Goal: Check status

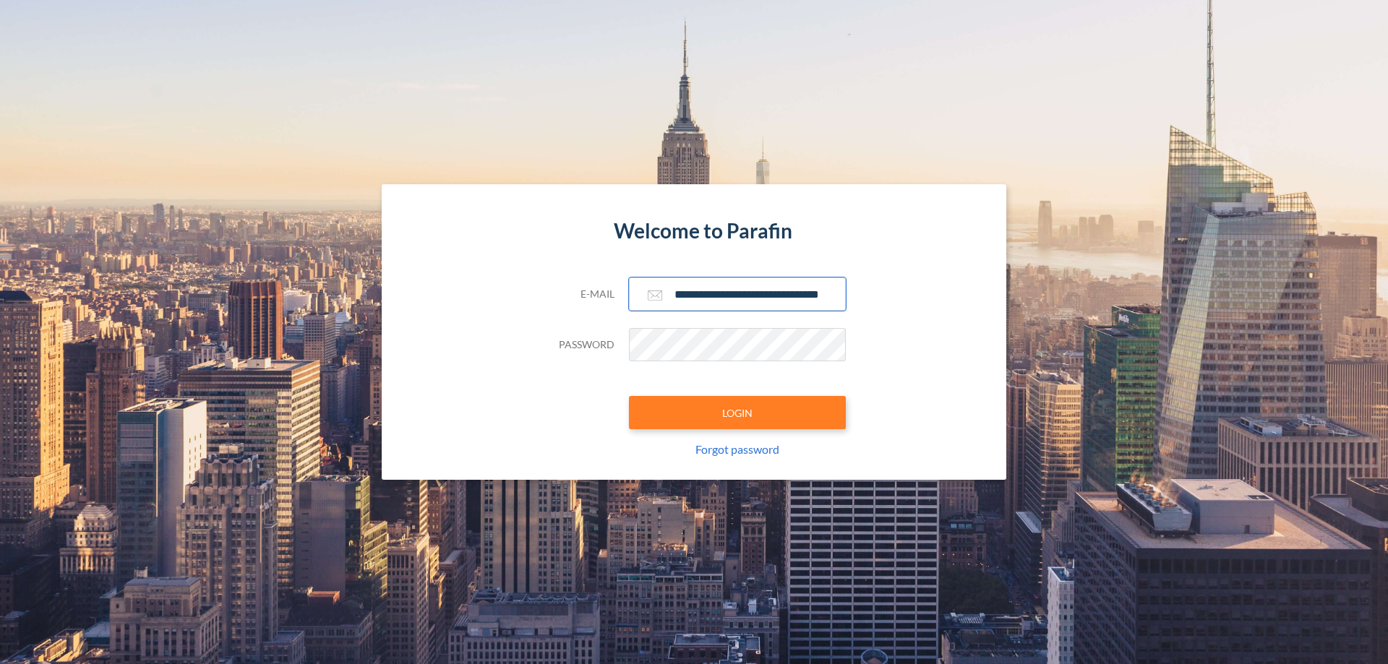
scroll to position [0, 23]
type input "**********"
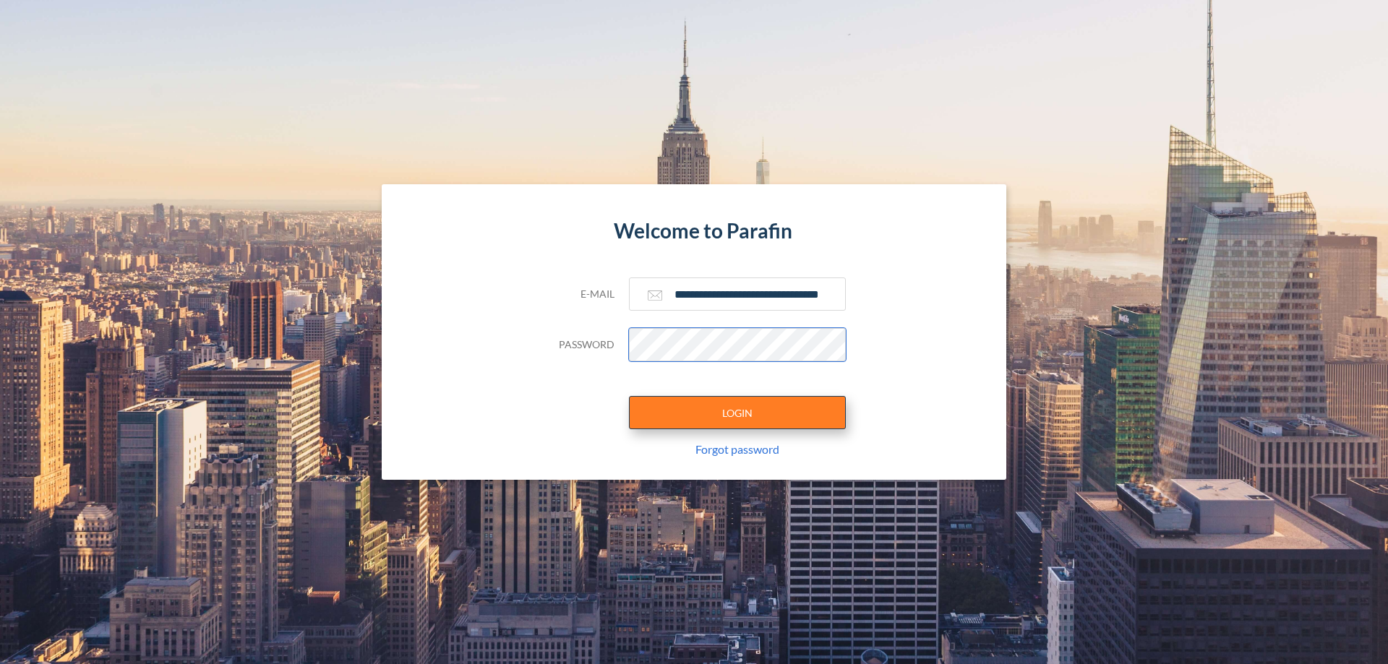
scroll to position [0, 0]
click at [737, 413] on button "LOGIN" at bounding box center [737, 412] width 217 height 33
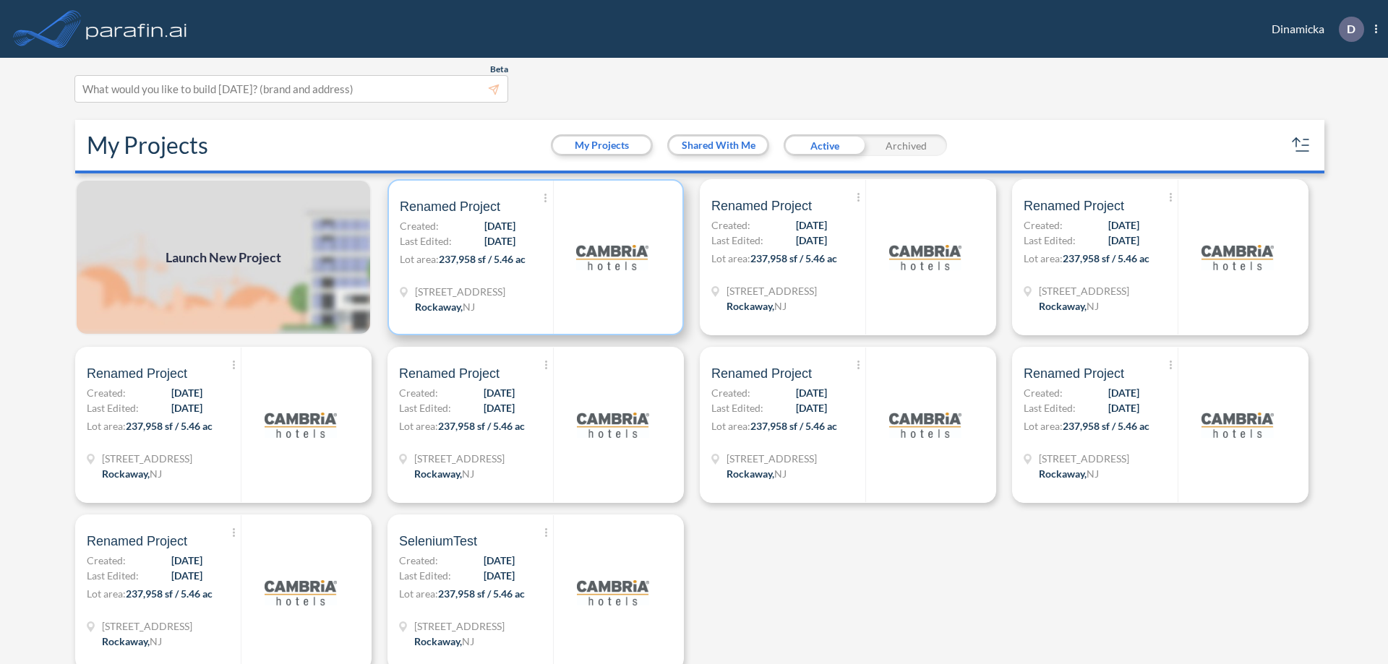
scroll to position [4, 0]
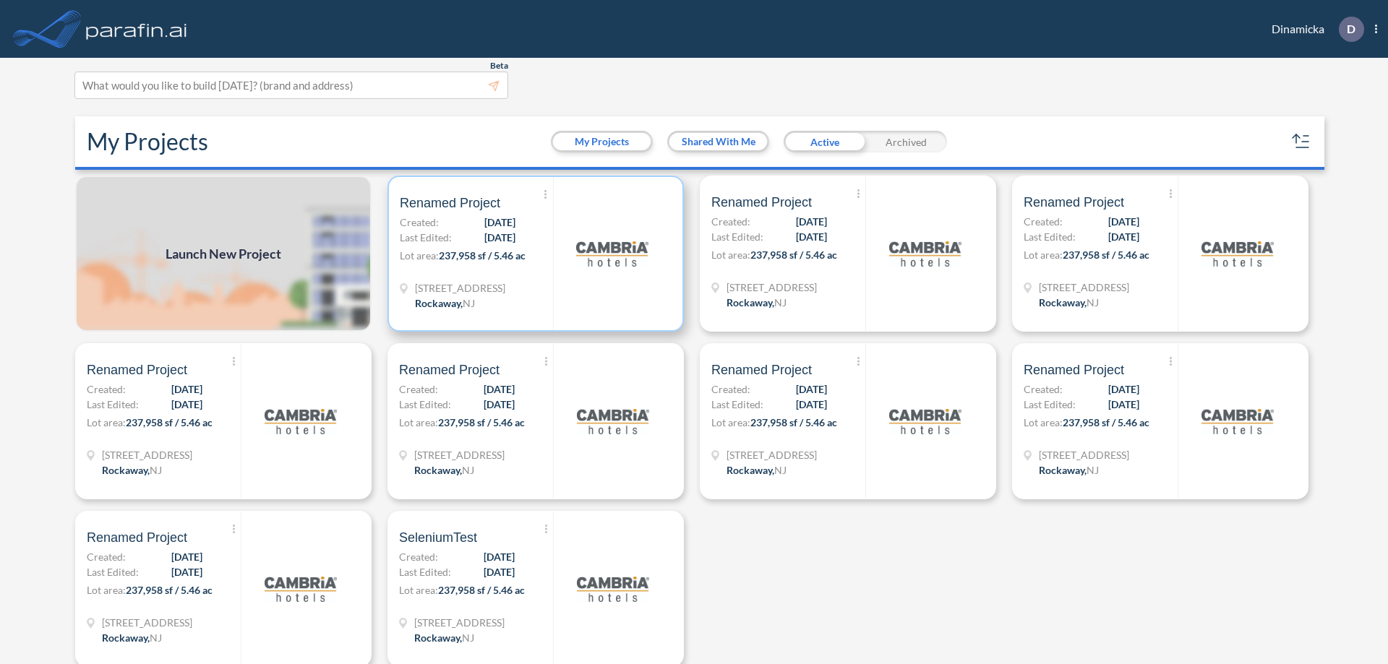
click at [533, 254] on p "Lot area: 237,958 sf / 5.46 ac" at bounding box center [476, 258] width 153 height 21
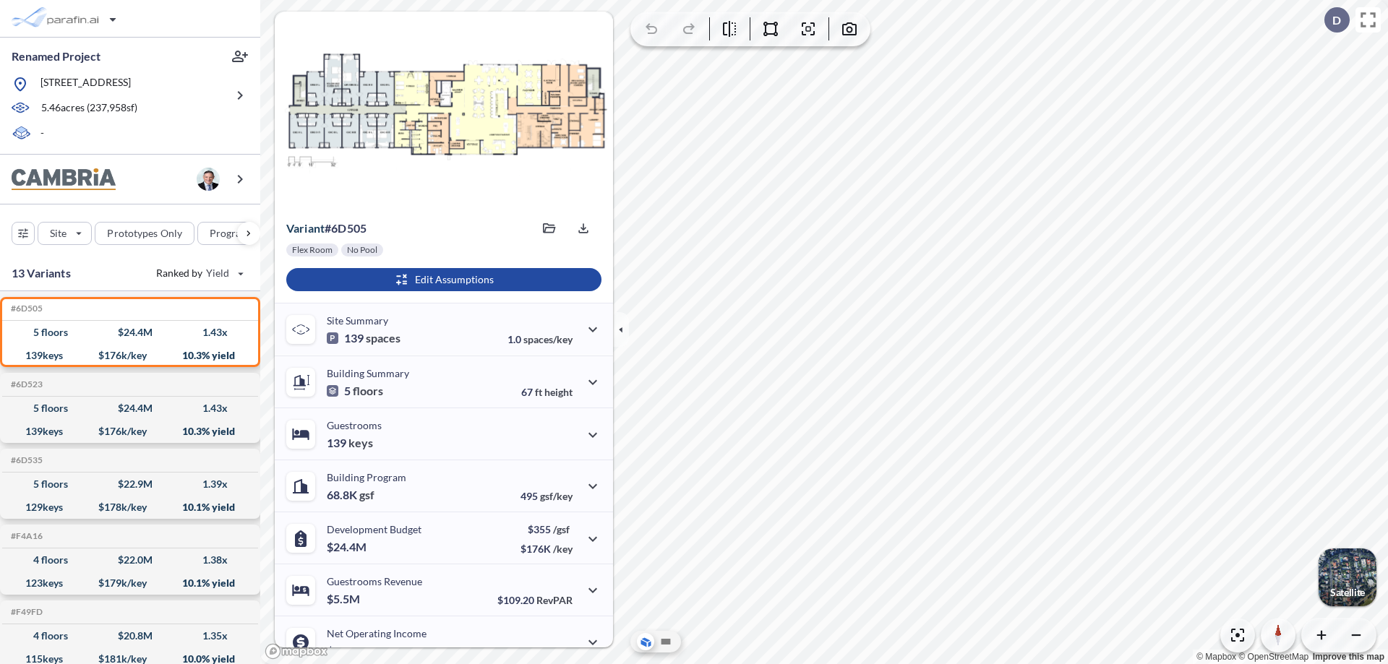
scroll to position [73, 0]
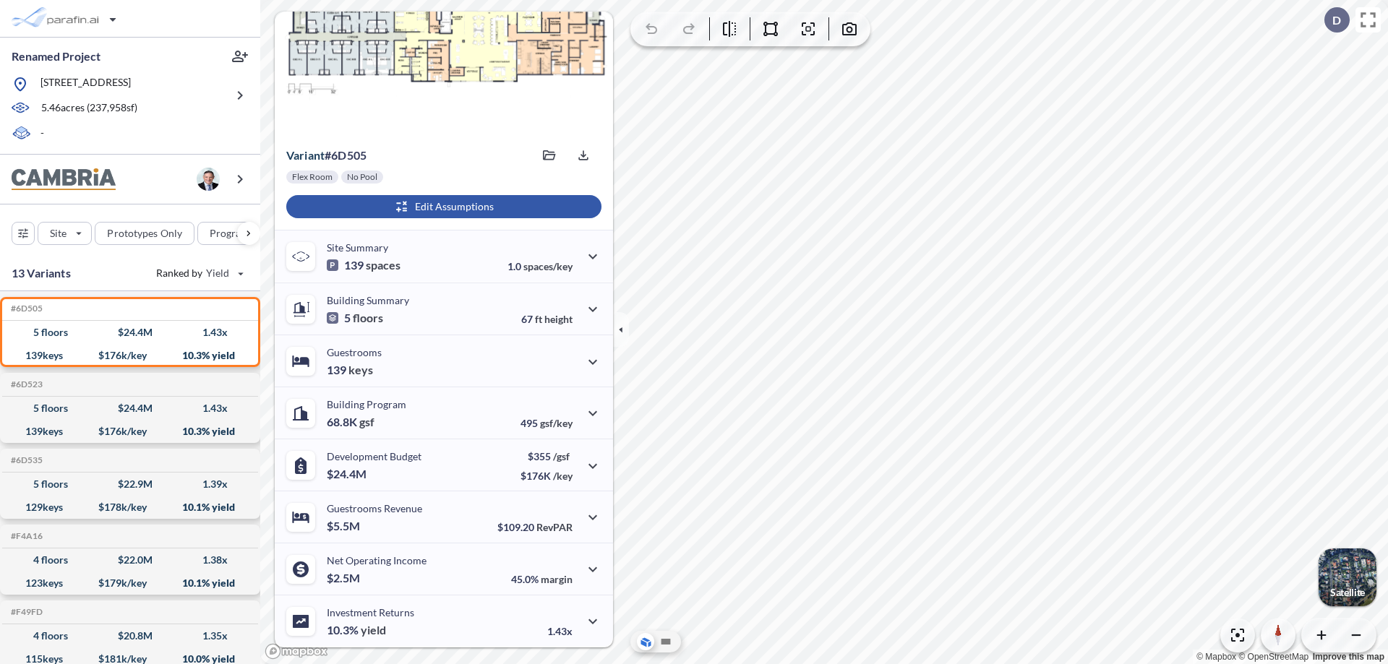
click at [442, 207] on div "button" at bounding box center [443, 206] width 315 height 23
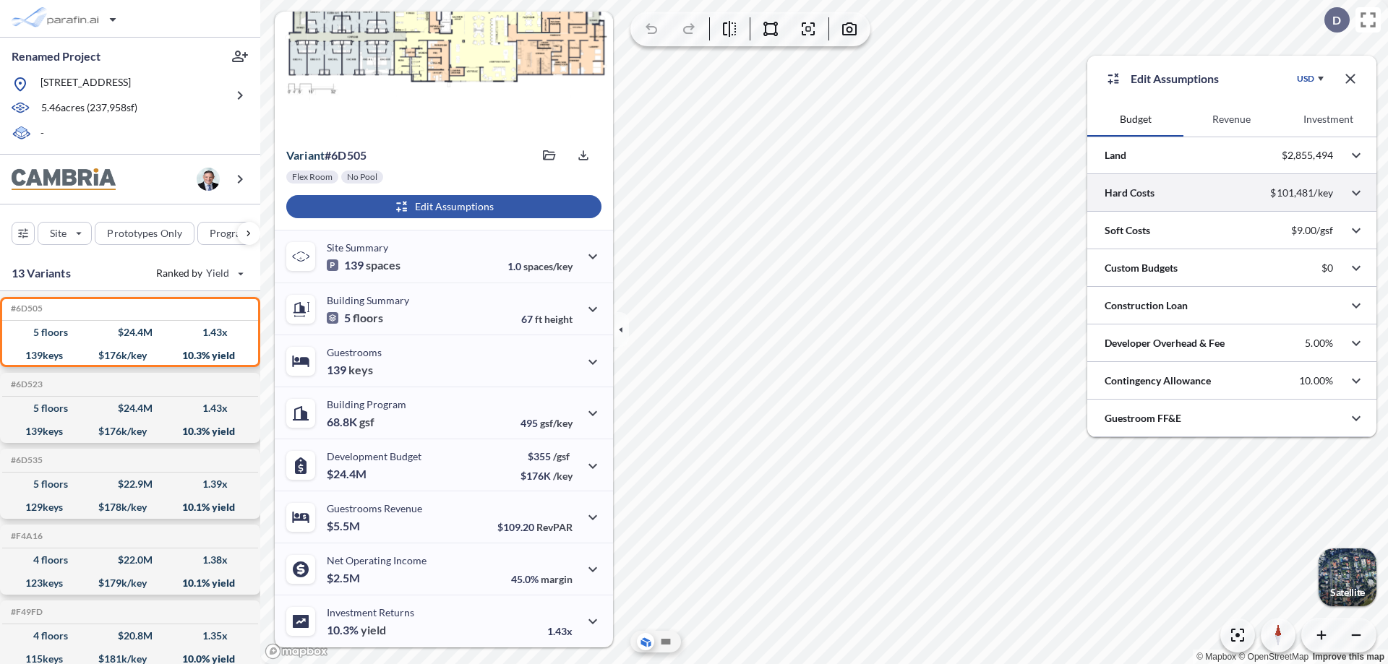
click at [1232, 193] on div at bounding box center [1231, 192] width 289 height 37
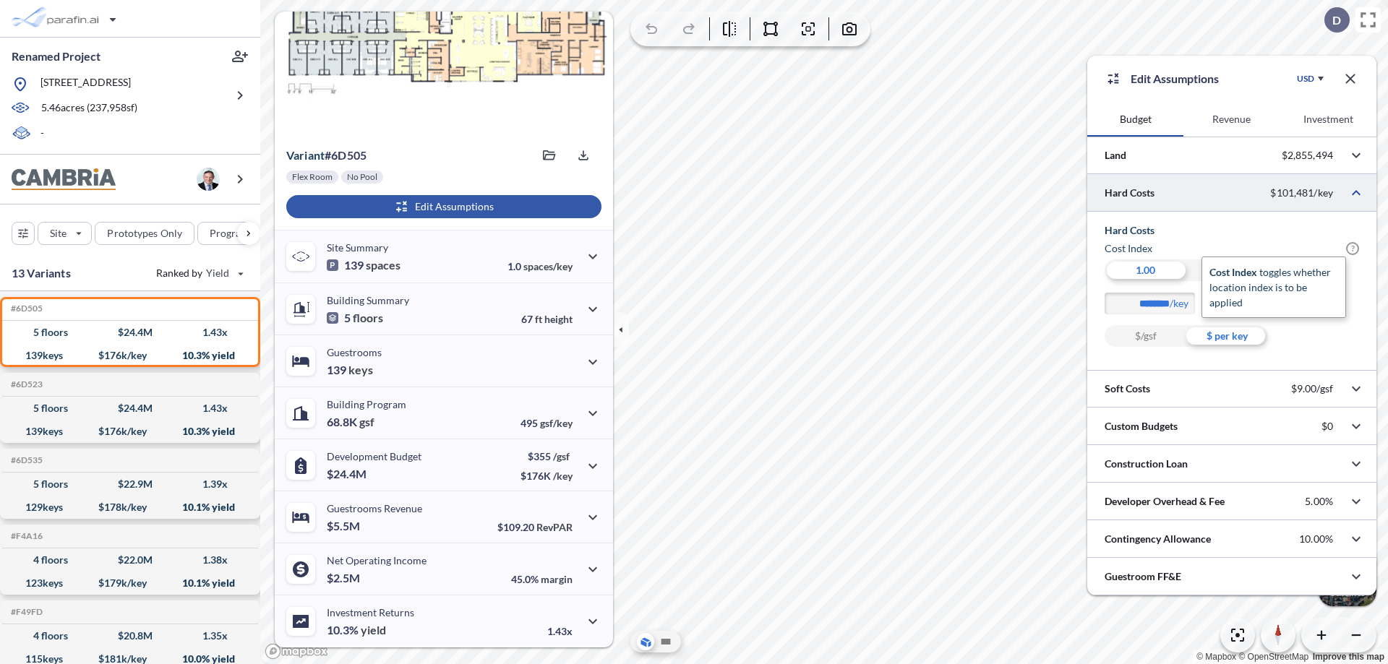
click at [1352, 249] on span "?" at bounding box center [1352, 248] width 13 height 13
